Goal: Transaction & Acquisition: Purchase product/service

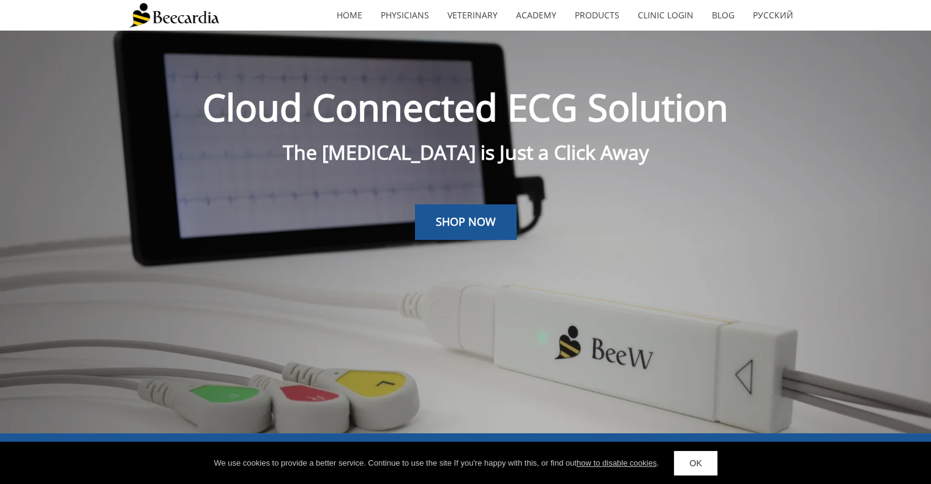
click at [696, 474] on link "OK" at bounding box center [695, 463] width 43 height 24
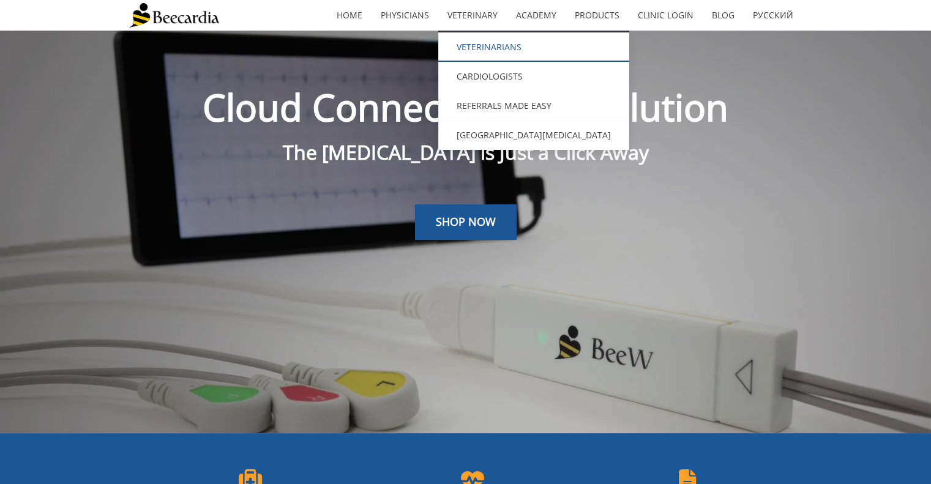
click at [485, 49] on link "Veterinarians" at bounding box center [533, 46] width 191 height 29
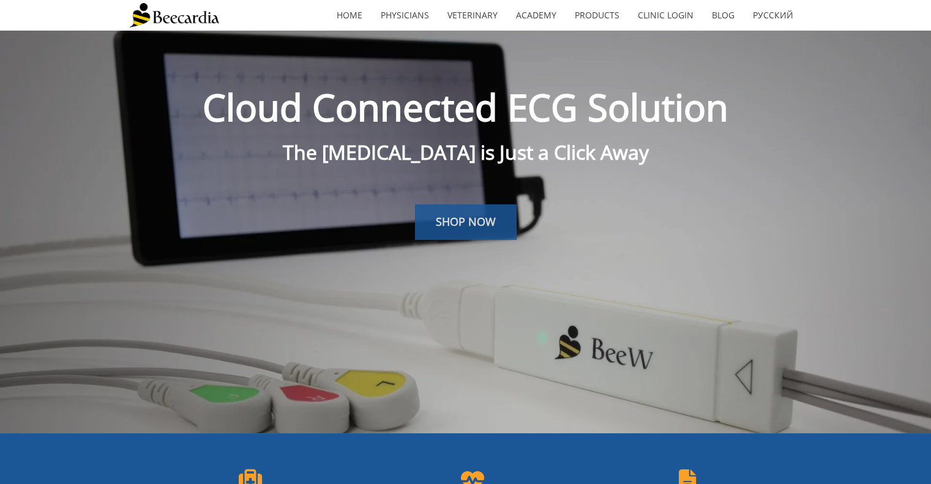
click at [458, 210] on link "SHOP NOW" at bounding box center [466, 221] width 102 height 35
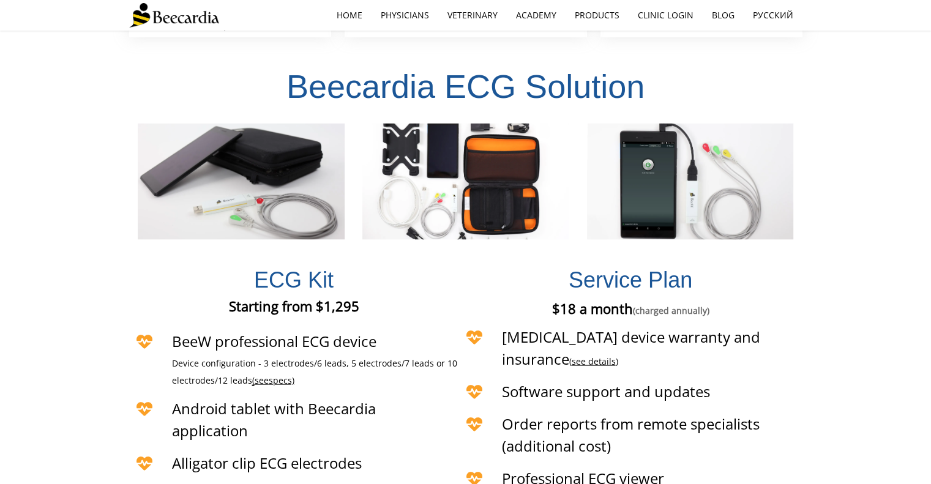
scroll to position [2554, 0]
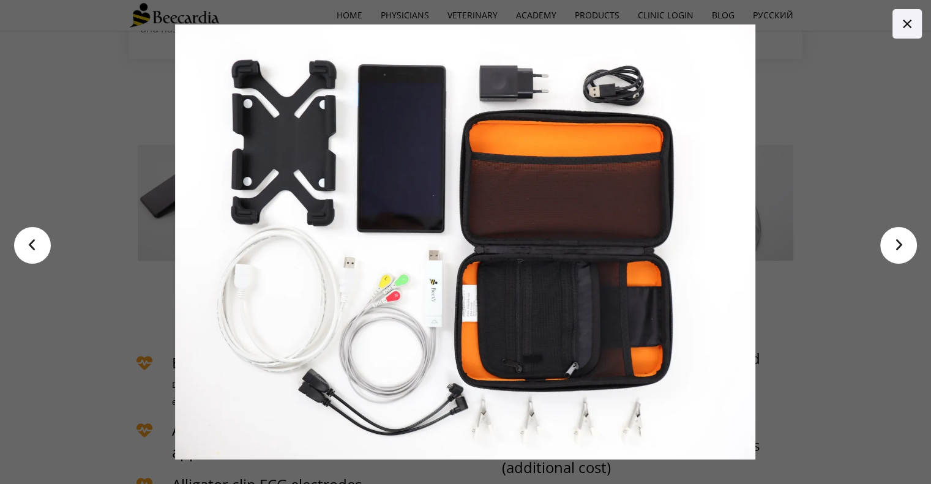
click at [898, 251] on link ">" at bounding box center [898, 245] width 37 height 37
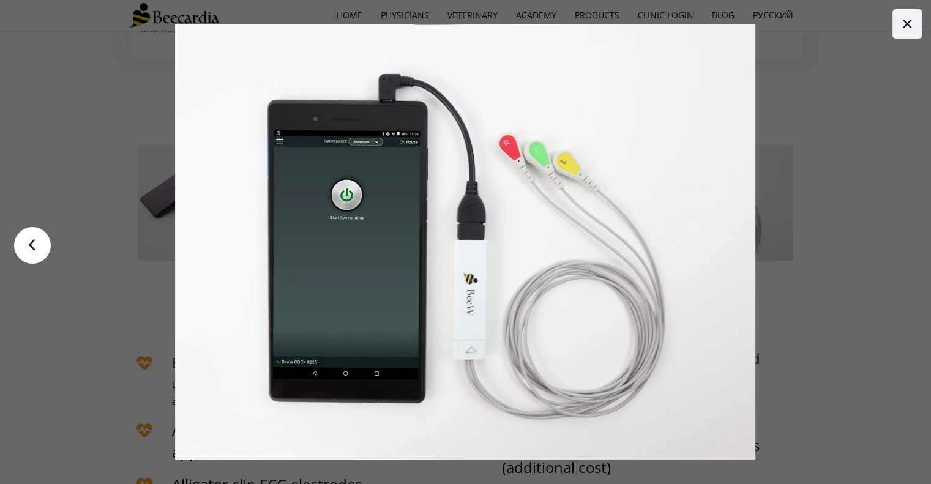
drag, startPoint x: 902, startPoint y: 33, endPoint x: 895, endPoint y: 35, distance: 7.2
click at [901, 33] on link at bounding box center [906, 23] width 29 height 29
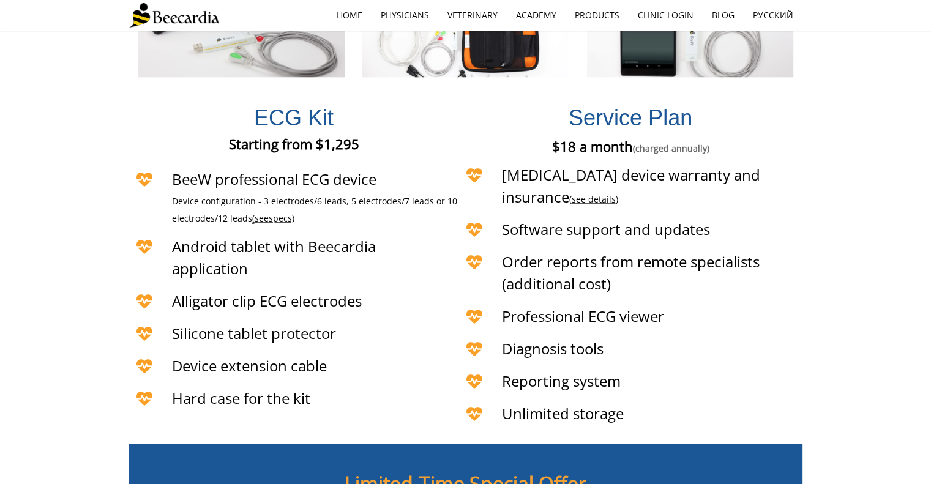
scroll to position [2798, 0]
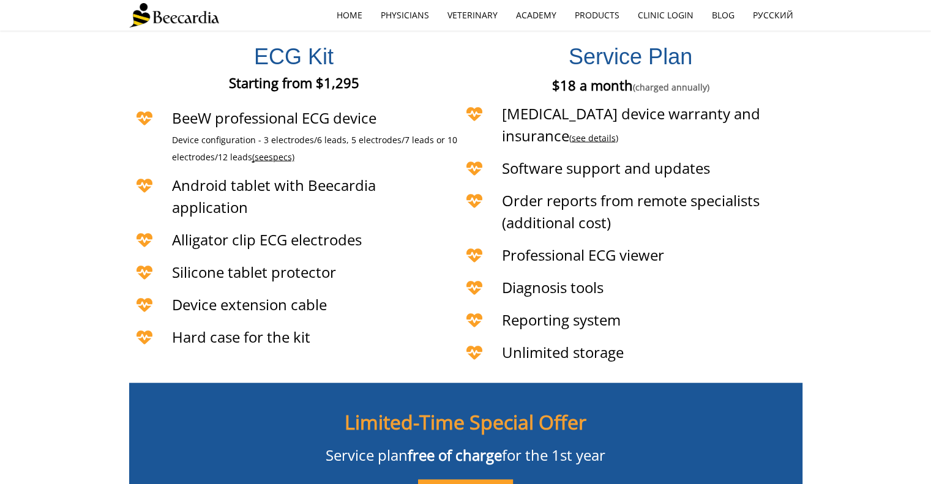
click at [84, 207] on div "[MEDICAL_DATA] Kit Starting from $1,295 Starting from €1,295 Starting from £1,2…" at bounding box center [465, 198] width 931 height 353
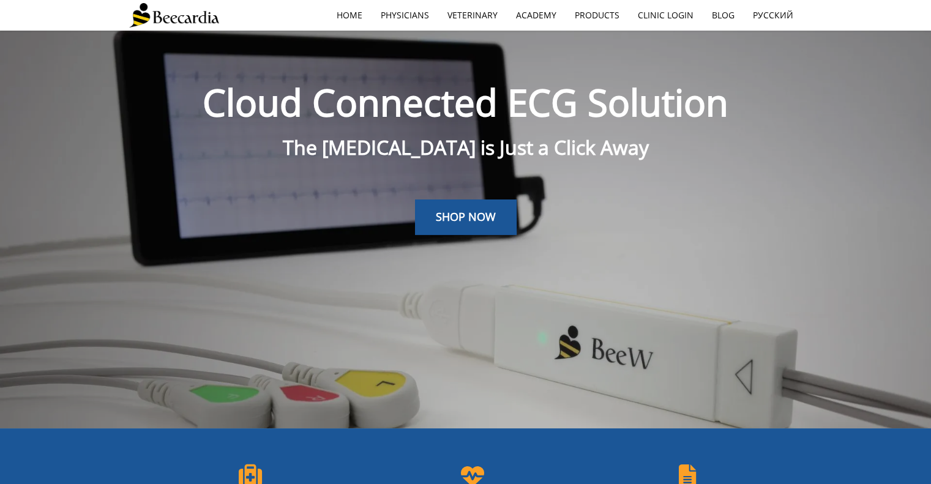
scroll to position [0, 0]
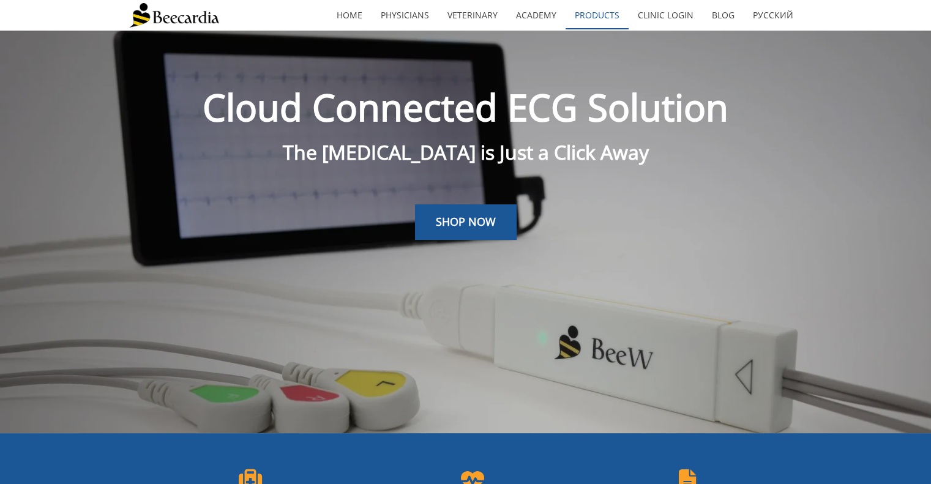
click at [591, 21] on link "Products" at bounding box center [596, 15] width 63 height 28
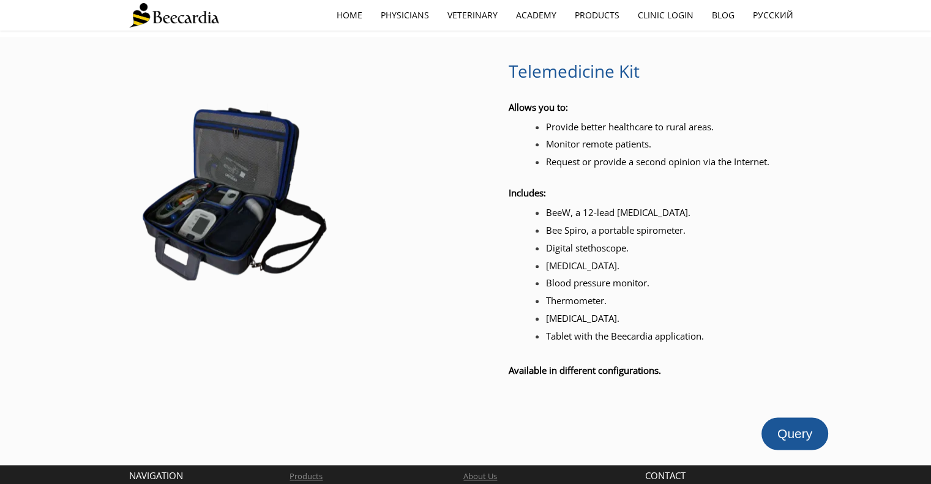
scroll to position [1450, 0]
